Goal: Use online tool/utility: Utilize a website feature to perform a specific function

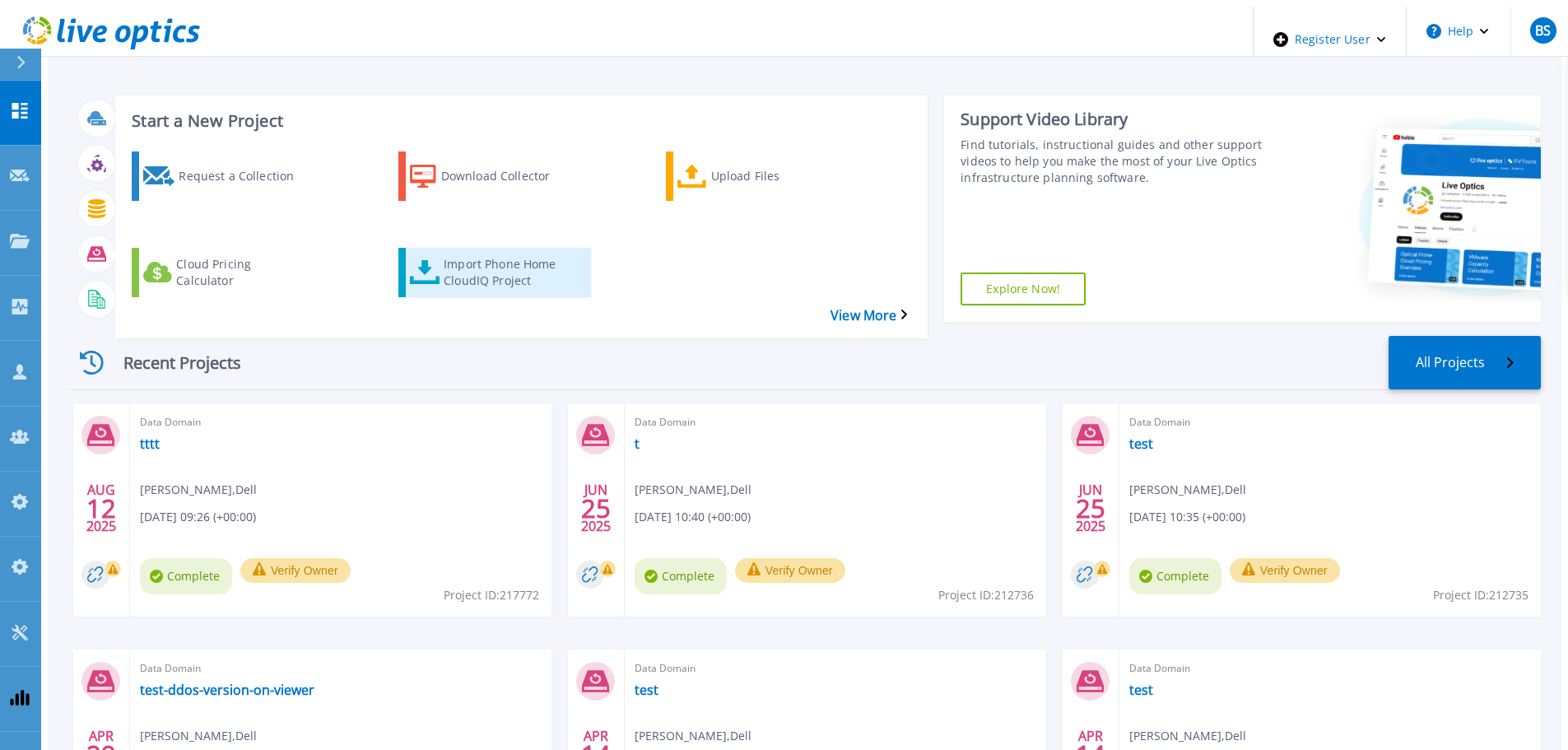
click at [502, 253] on link "Import Phone Home CloudIQ Project" at bounding box center [495, 272] width 193 height 50
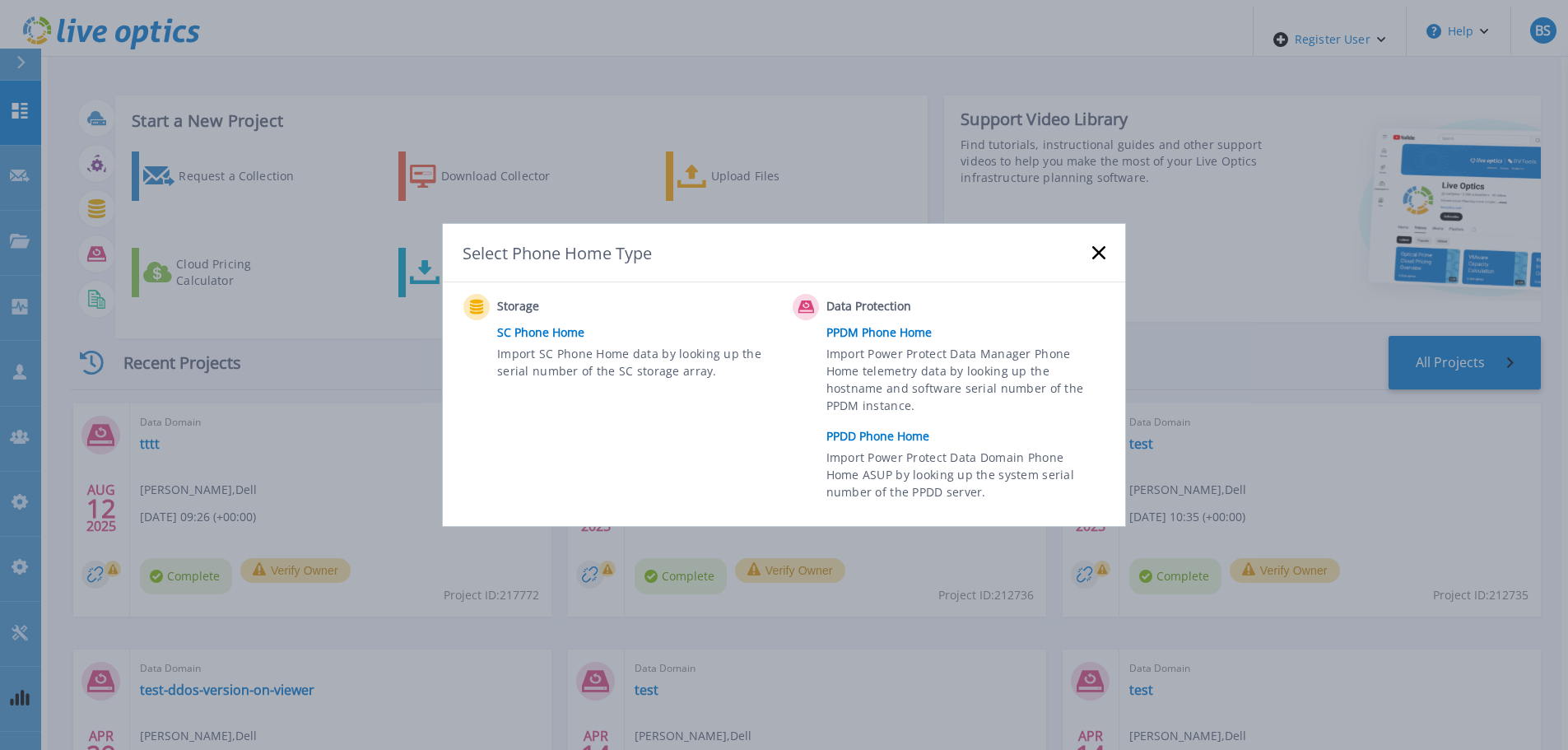
click at [904, 443] on link "PPDD Phone Home" at bounding box center [970, 435] width 287 height 24
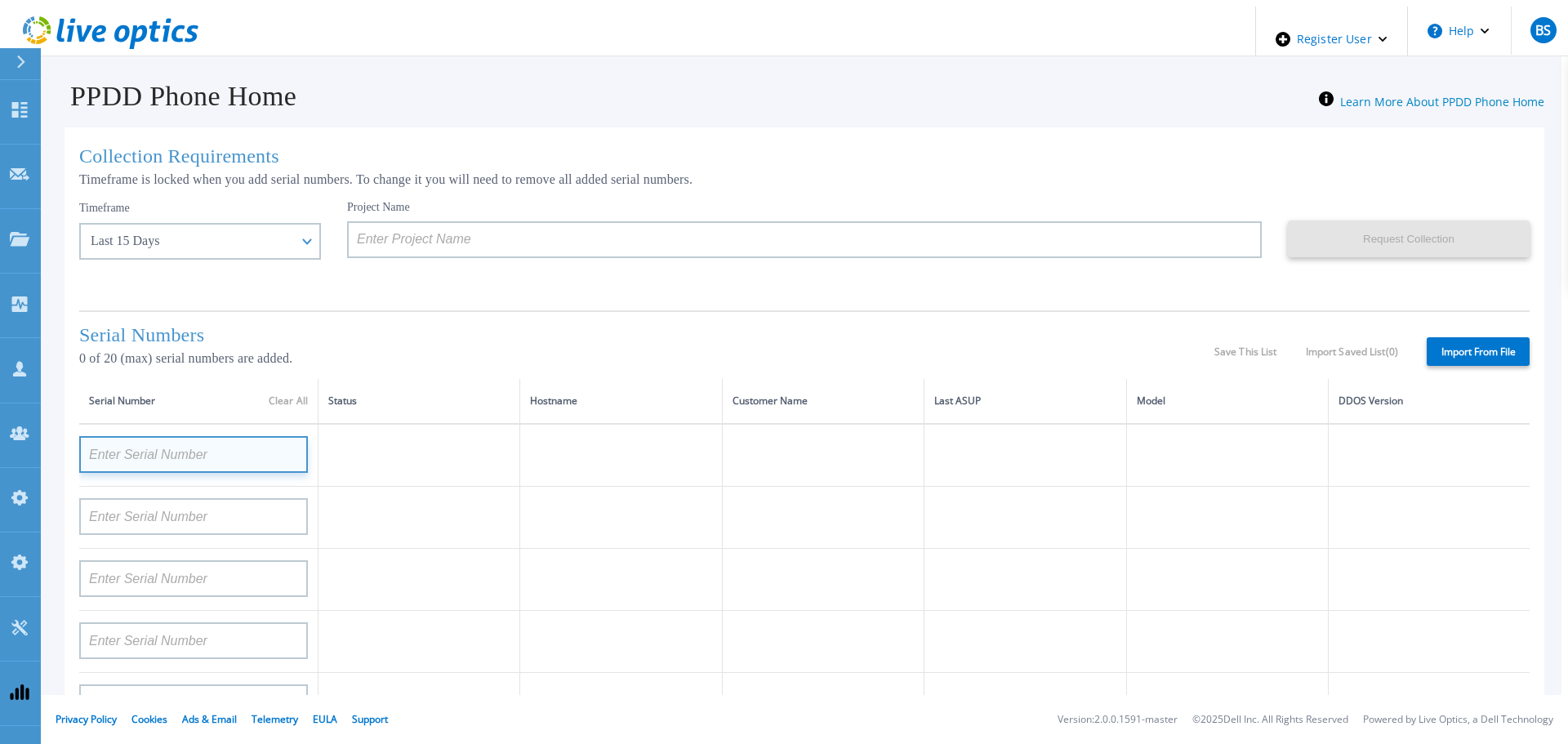
click at [159, 467] on input at bounding box center [193, 454] width 229 height 37
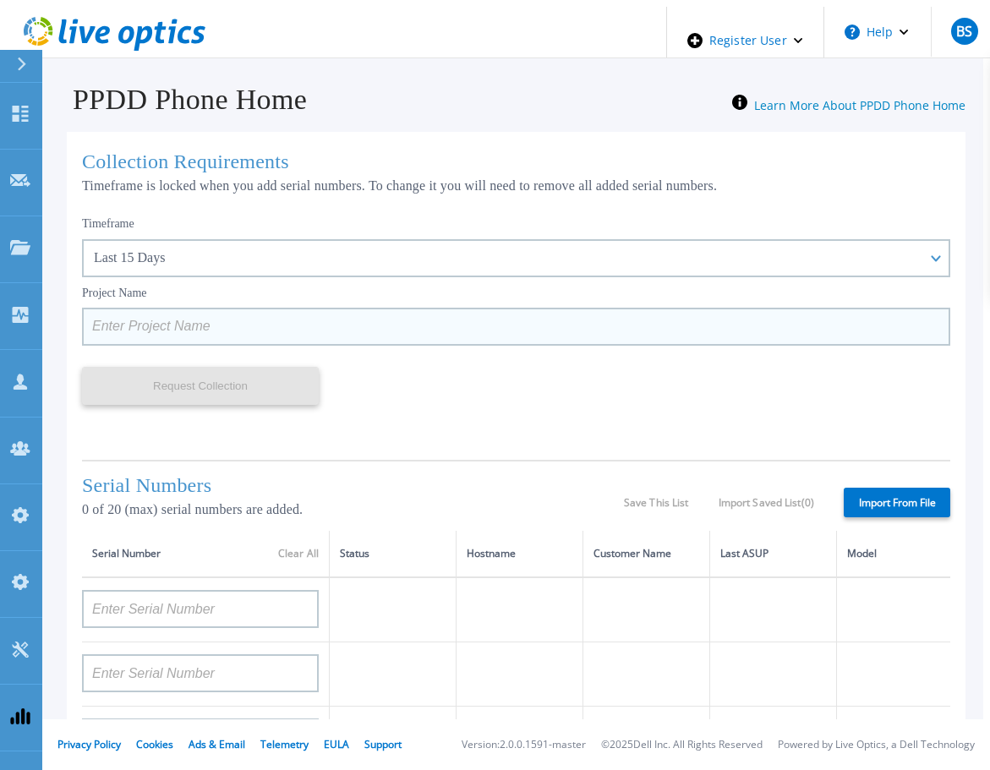
click at [429, 319] on input at bounding box center [516, 327] width 868 height 38
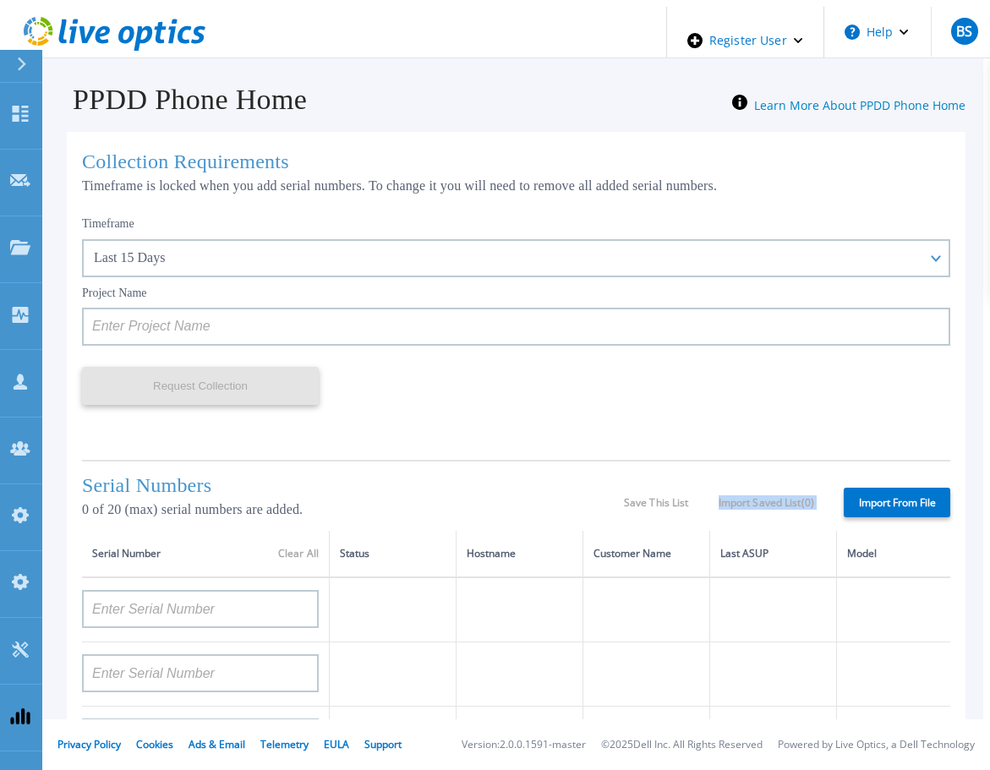
drag, startPoint x: 703, startPoint y: 497, endPoint x: 810, endPoint y: 494, distance: 106.6
click at [810, 494] on div "Serial Numbers 0 of 20 (max) serial numbers are added. Save This List Import Sa…" at bounding box center [516, 495] width 868 height 71
click at [906, 500] on label "Import From File" at bounding box center [897, 503] width 107 height 30
click at [0, 0] on input "Import From File" at bounding box center [0, 0] width 0 height 0
type input "APM00212702822"
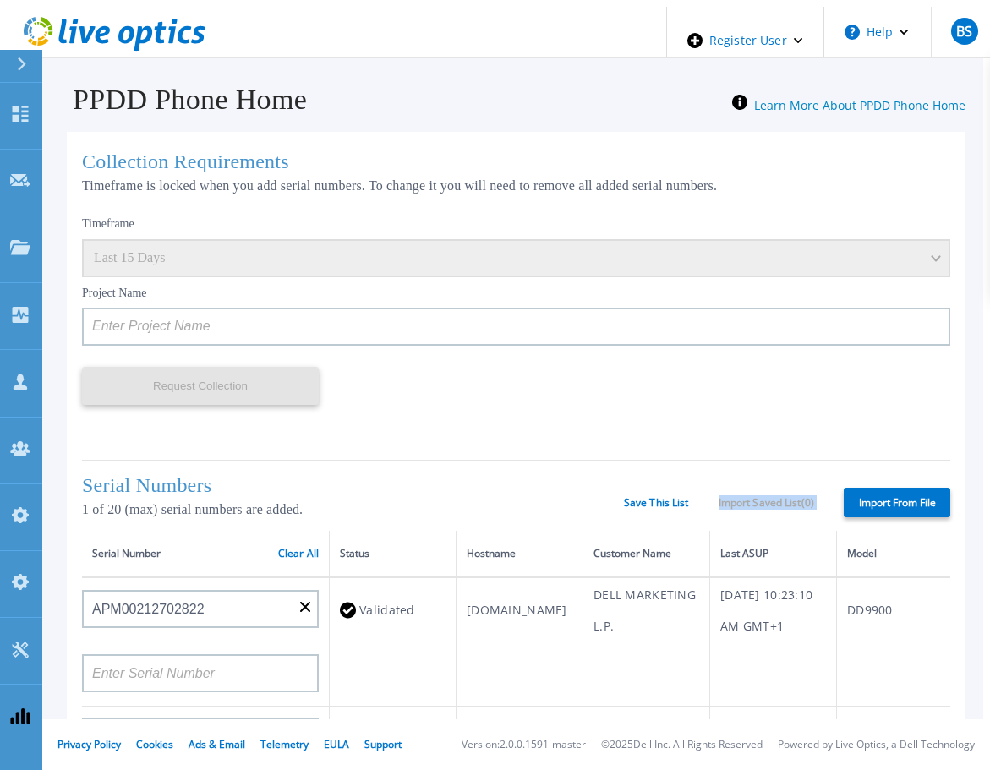
drag, startPoint x: 707, startPoint y: 492, endPoint x: 820, endPoint y: 495, distance: 113.3
click at [820, 495] on div "Serial Numbers 1 of 20 (max) serial numbers are added. Save This List Import Sa…" at bounding box center [516, 495] width 868 height 71
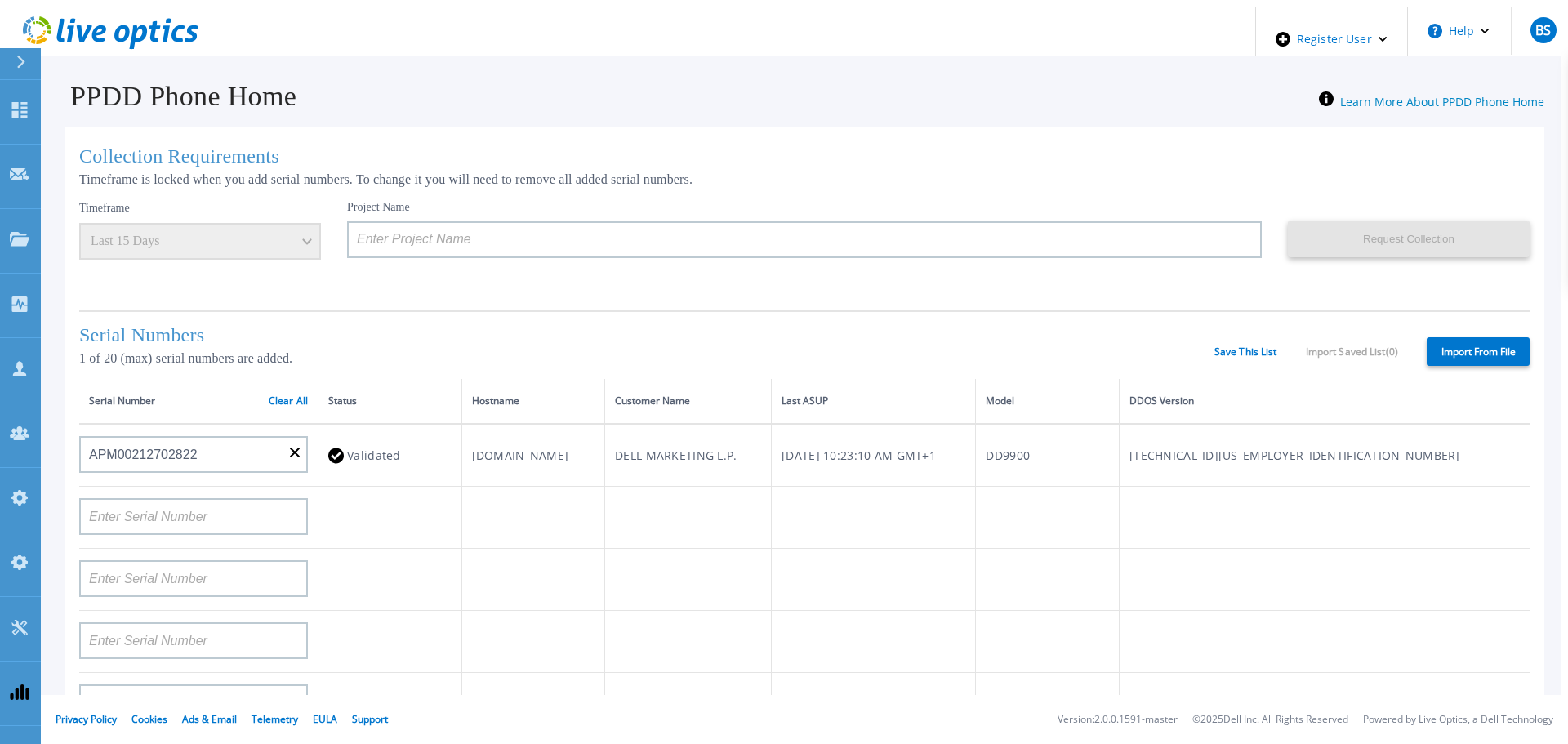
click at [772, 573] on td at bounding box center [688, 580] width 166 height 62
